Goal: Communication & Community: Answer question/provide support

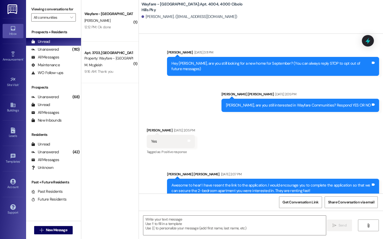
scroll to position [1628, 0]
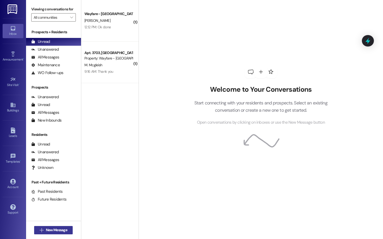
click at [58, 228] on span "New Message" at bounding box center [56, 230] width 21 height 5
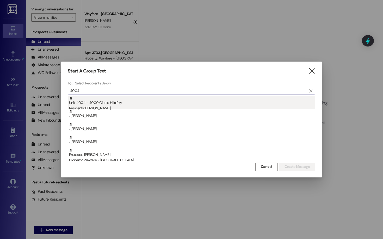
type input "4004"
click at [119, 101] on div "Unit: 4004 - 4000 Cibolo Hills Pky Residents: Sandra Marsalis" at bounding box center [192, 104] width 246 height 15
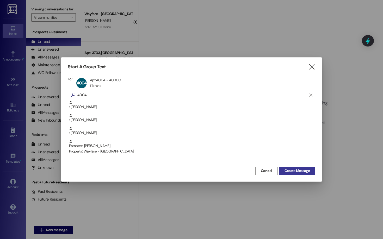
click at [288, 171] on span "Create Message" at bounding box center [296, 170] width 25 height 5
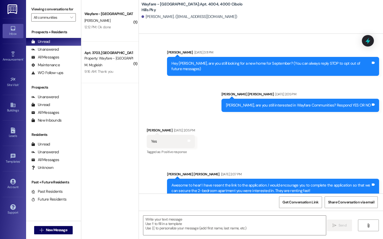
scroll to position [1628, 0]
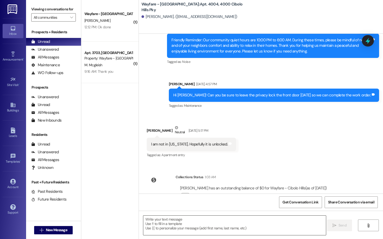
click at [234, 221] on textarea at bounding box center [234, 226] width 182 height 20
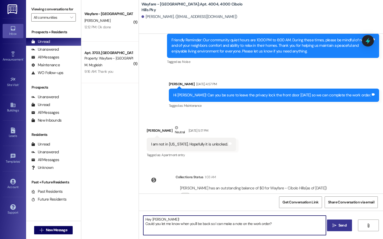
type textarea "Hey Sandy! Could you let me know when you'll be back so I can make a note on th…"
click at [331, 228] on span " Send" at bounding box center [339, 225] width 16 height 5
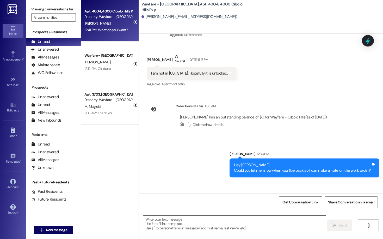
scroll to position [1706, 0]
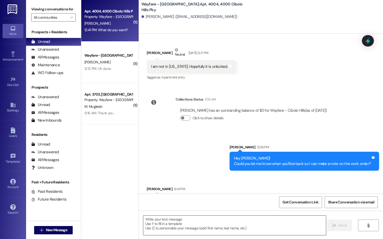
click at [215, 231] on textarea at bounding box center [234, 226] width 182 height 20
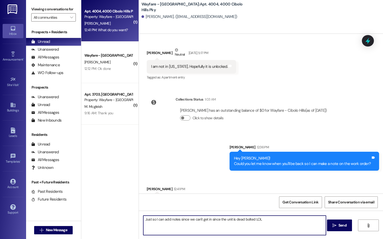
click at [259, 221] on textarea "Just so I can add notes since we can't get in since the unit is dead bolted LOL" at bounding box center [234, 226] width 182 height 20
click at [154, 226] on textarea "Just so I can add notes since we can't get in since the unit is dead bolted. It…" at bounding box center [234, 226] width 182 height 20
click at [169, 237] on div "Just so I can add notes since we can't get in since the unit is dead bolted. It…" at bounding box center [261, 230] width 244 height 39
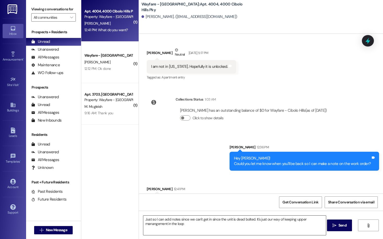
click at [205, 232] on textarea "Just so I can add notes since we can't get in since the unit is dead bolted. It…" at bounding box center [234, 226] width 182 height 20
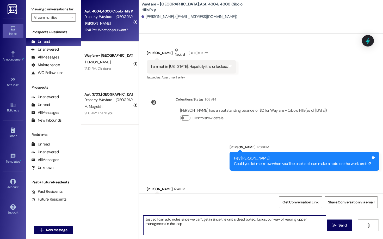
click at [177, 230] on textarea "Just so I can add notes since we can't get in since the unit is dead bolted. It…" at bounding box center [234, 226] width 182 height 20
type textarea "Just so I can add notes since we can't get in since the unit is dead bolted. It…"
click at [327, 229] on button " Send" at bounding box center [339, 226] width 25 height 12
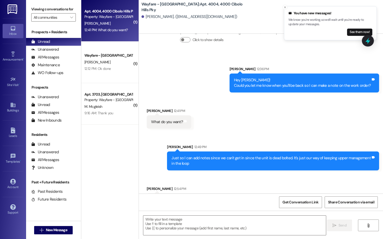
scroll to position [1785, 0]
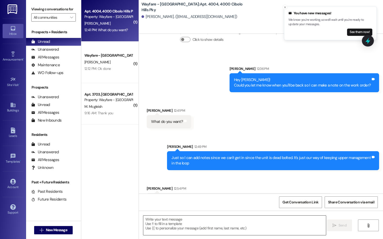
click at [257, 233] on textarea at bounding box center [234, 226] width 182 height 20
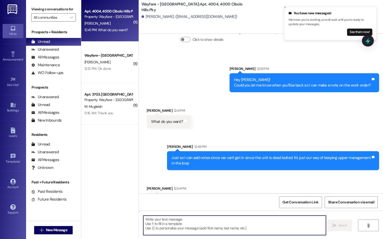
click at [257, 233] on textarea at bounding box center [234, 226] width 182 height 20
type textarea "Okay thank you!"
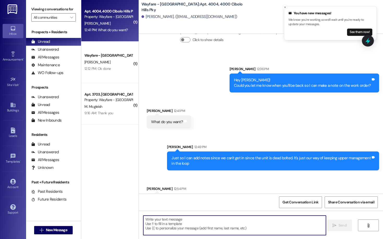
scroll to position [1821, 0]
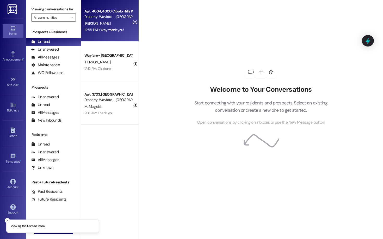
click at [89, 23] on span "[PERSON_NAME]" at bounding box center [97, 23] width 26 height 5
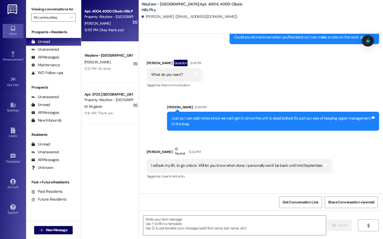
scroll to position [1806, 0]
